Goal: Navigation & Orientation: Find specific page/section

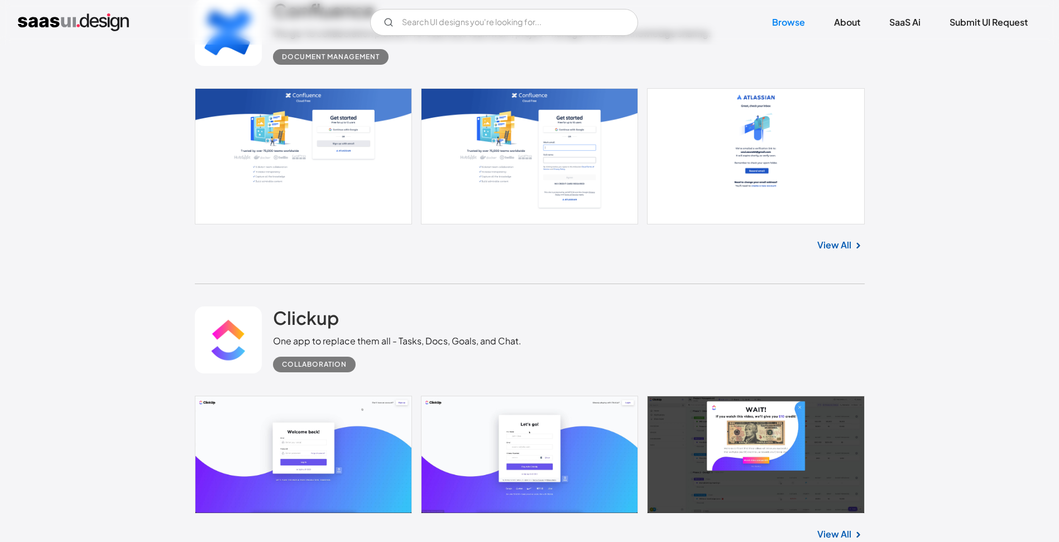
scroll to position [2466, 0]
click at [845, 237] on div "View All" at bounding box center [530, 243] width 670 height 37
click at [825, 245] on link "View All" at bounding box center [835, 245] width 34 height 13
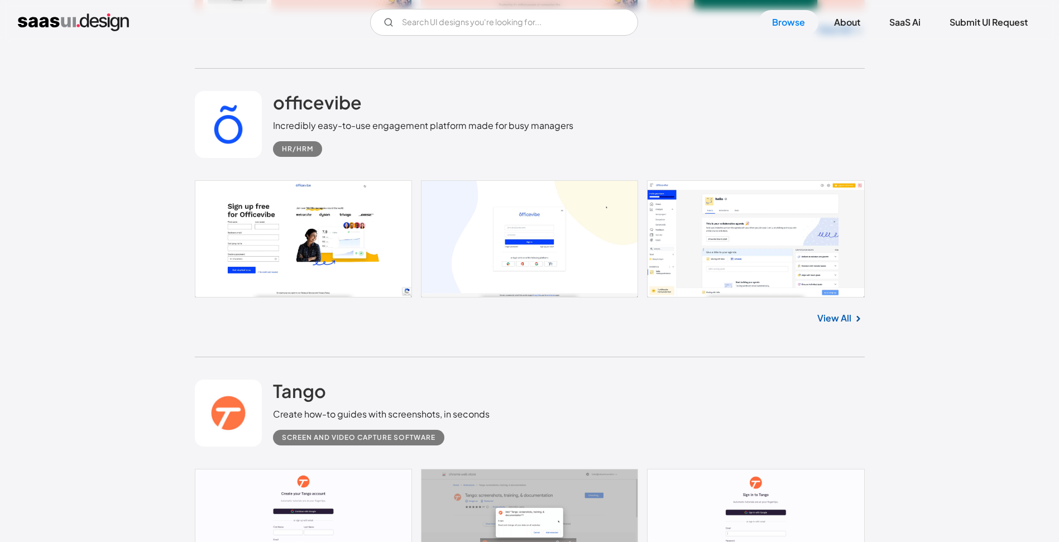
scroll to position [3517, 0]
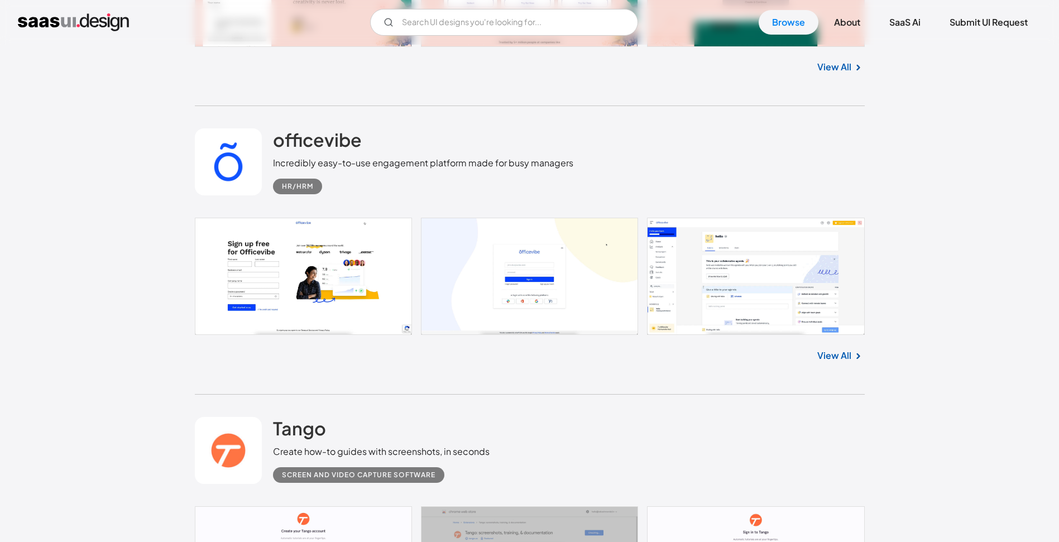
click at [848, 357] on link "View All" at bounding box center [835, 355] width 34 height 13
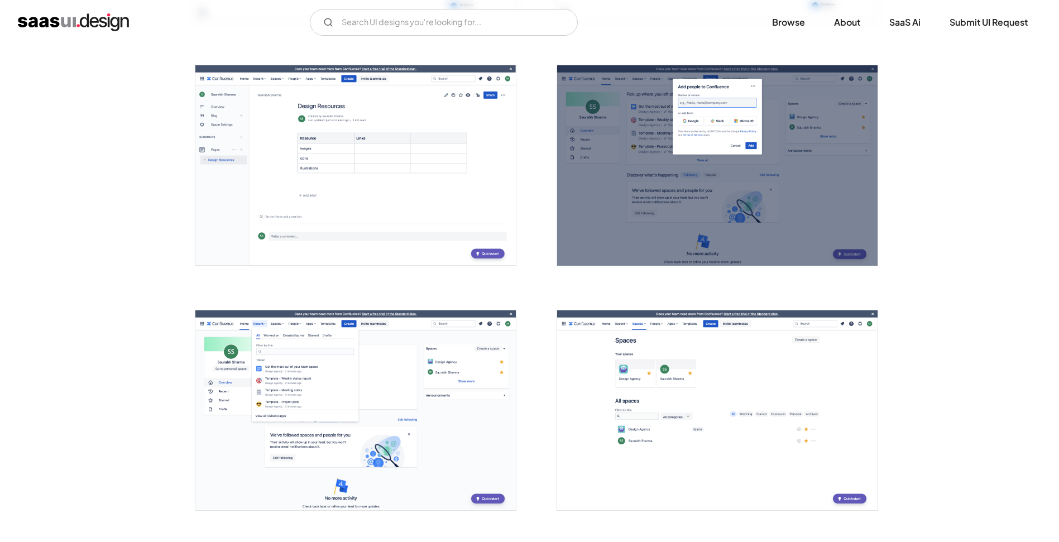
scroll to position [1945, 0]
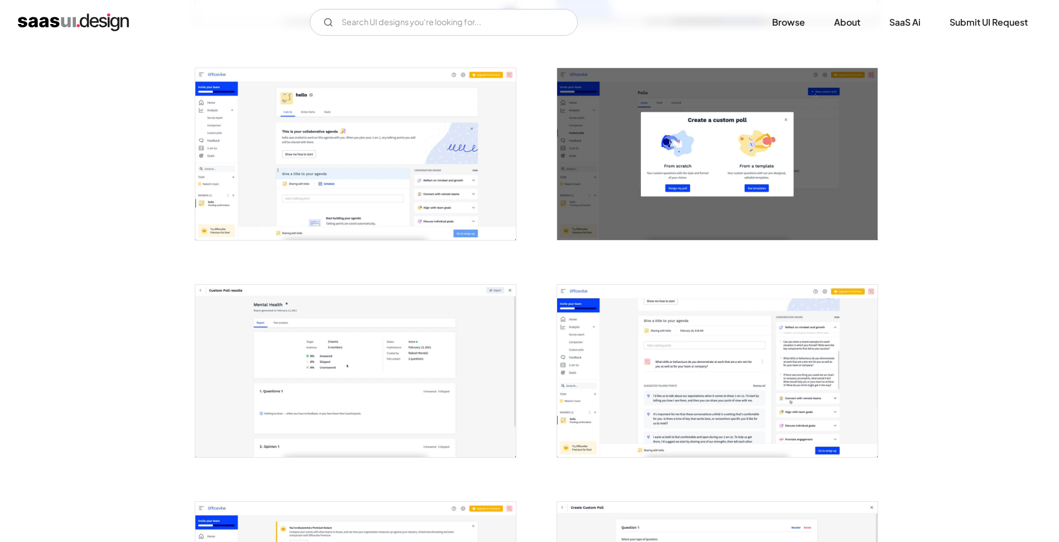
scroll to position [440, 0]
